Goal: Task Accomplishment & Management: Use online tool/utility

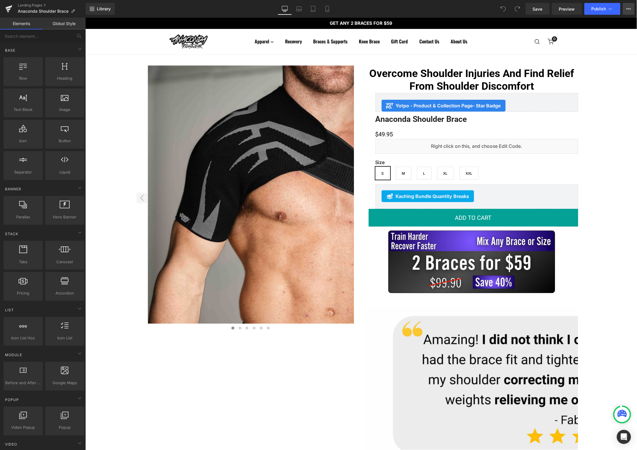
click at [633, 10] on button "View Live Page View with current Template Save Template to Library Schedule Pub…" at bounding box center [629, 9] width 12 height 12
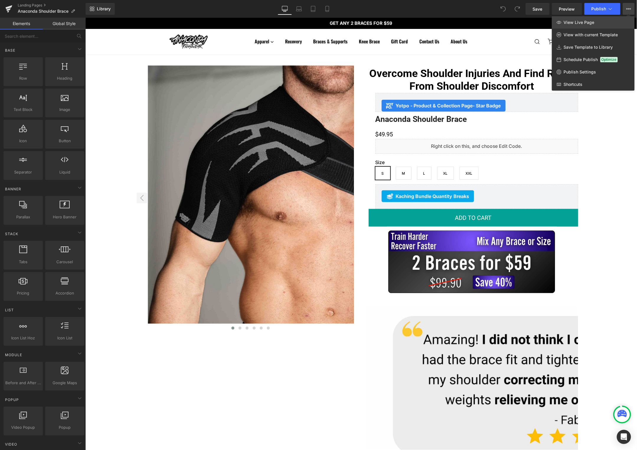
click at [583, 22] on span "View Live Page" at bounding box center [579, 22] width 31 height 5
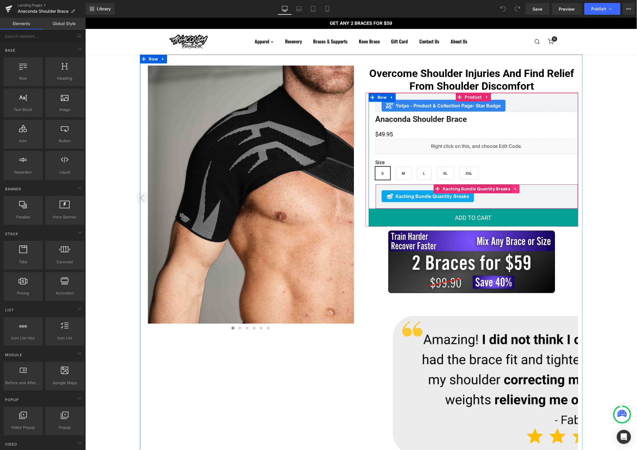
click at [514, 188] on icon at bounding box center [516, 189] width 4 height 4
click at [517, 189] on icon at bounding box center [519, 189] width 4 height 4
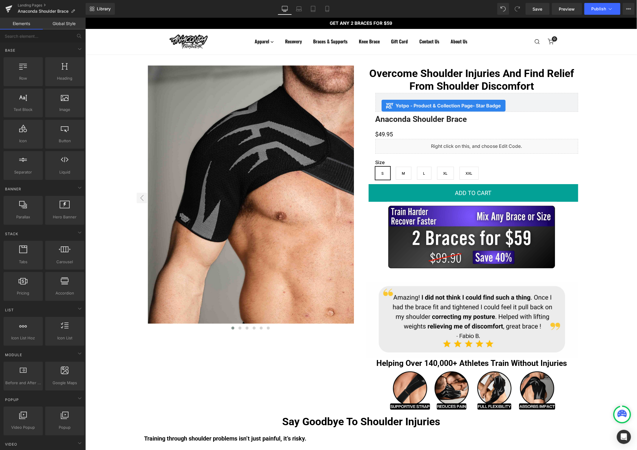
click at [599, 9] on span "Publish" at bounding box center [598, 8] width 15 height 5
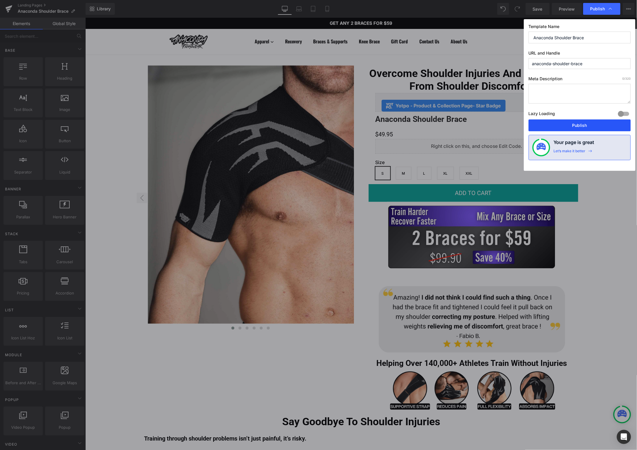
click at [579, 125] on button "Publish" at bounding box center [580, 126] width 102 height 12
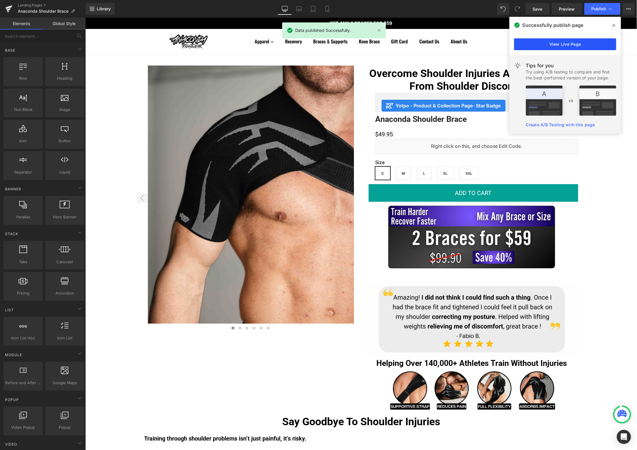
click at [574, 44] on link "View Live Page" at bounding box center [565, 44] width 102 height 12
